Goal: Find specific page/section

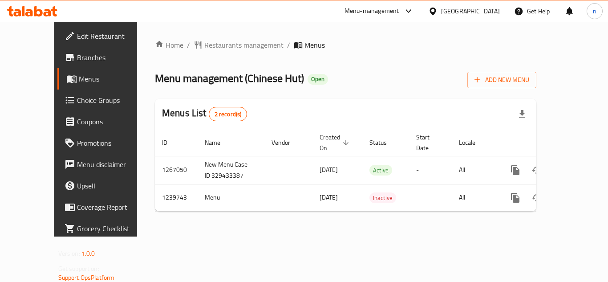
click at [411, 10] on icon at bounding box center [408, 11] width 11 height 11
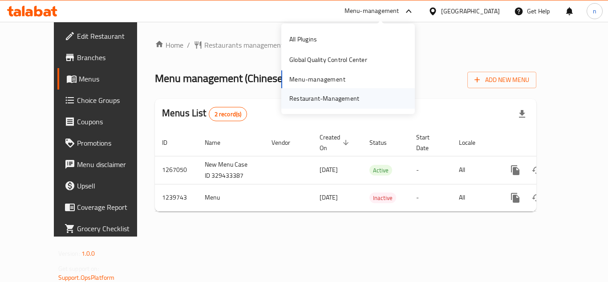
click at [310, 99] on div "Restaurant-Management" at bounding box center [324, 98] width 70 height 10
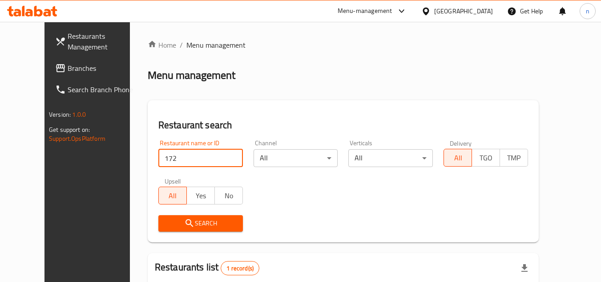
scroll to position [63, 0]
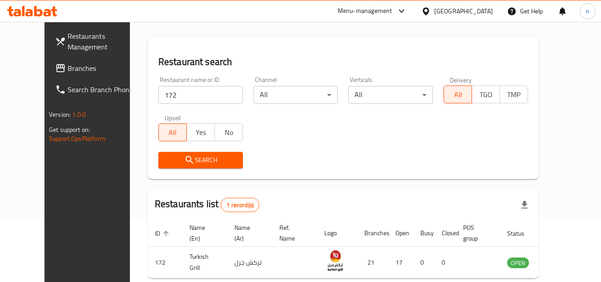
click at [431, 12] on icon at bounding box center [426, 11] width 9 height 9
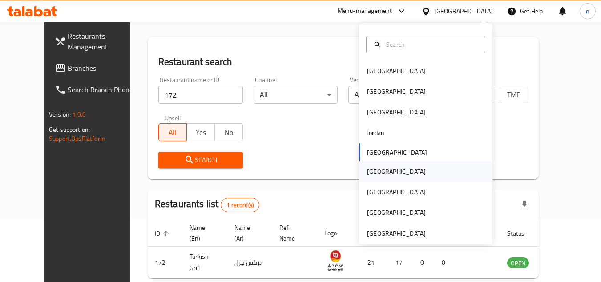
click at [367, 166] on div "Oman" at bounding box center [396, 171] width 59 height 10
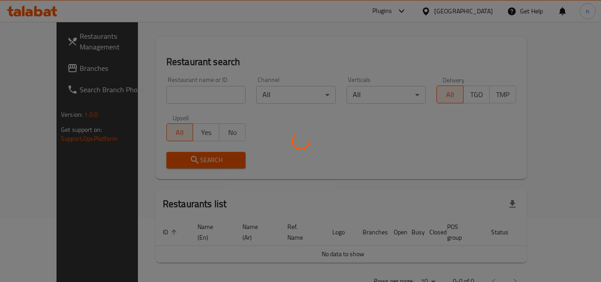
click at [51, 74] on div at bounding box center [300, 141] width 601 height 282
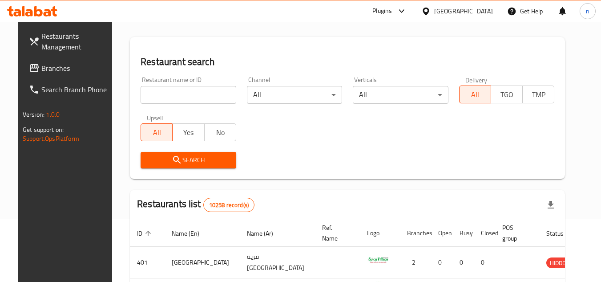
click at [51, 74] on link "Branches" at bounding box center [70, 67] width 97 height 21
